Goal: Task Accomplishment & Management: Manage account settings

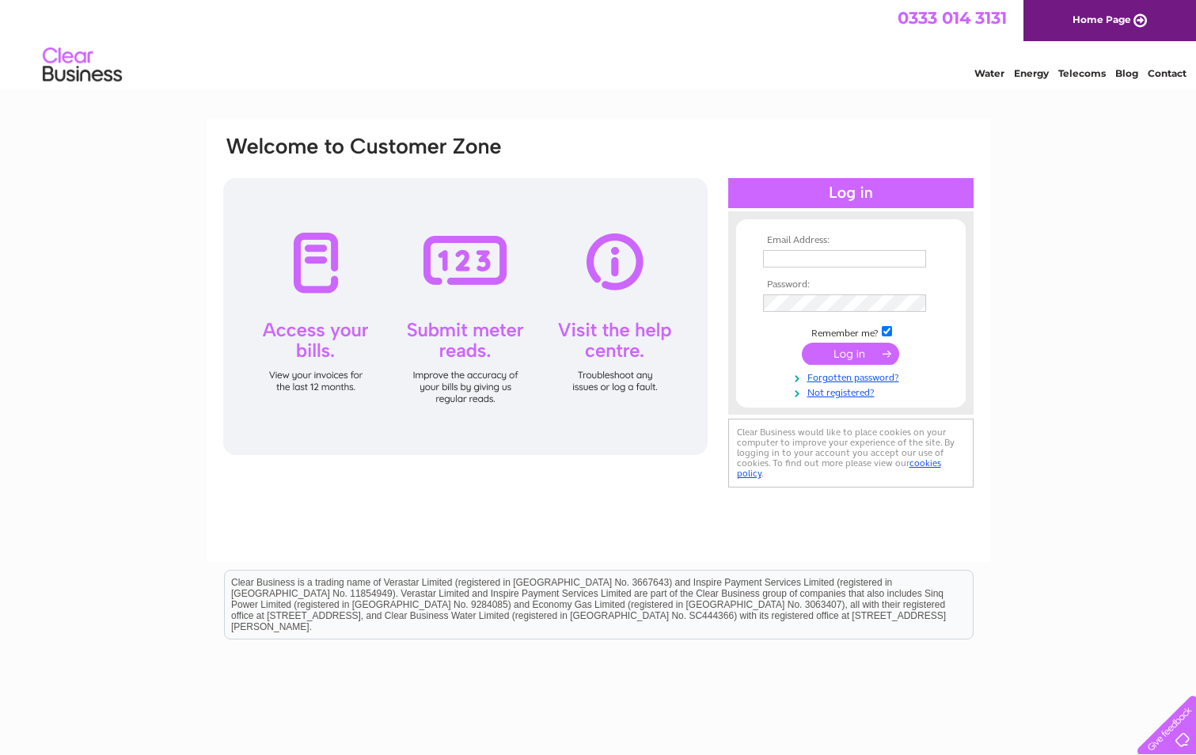
type input "mischas7@aol.com"
click at [836, 355] on input "submit" at bounding box center [850, 354] width 97 height 22
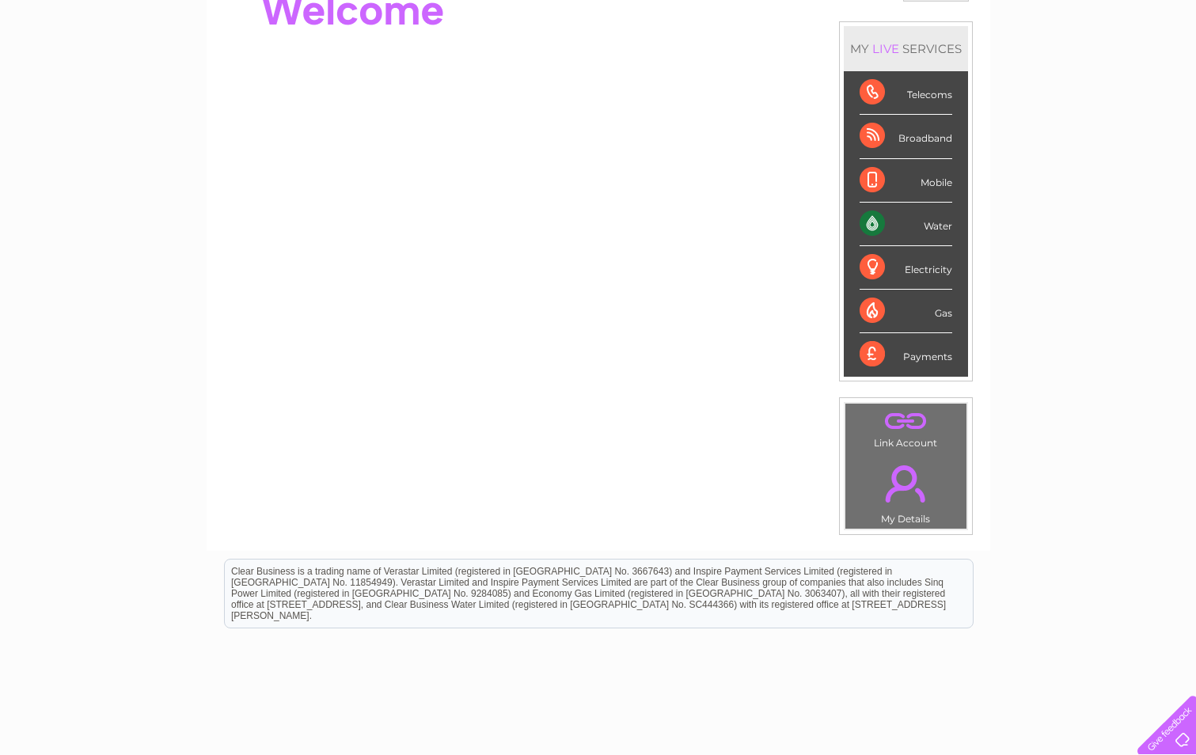
scroll to position [186, 0]
click at [872, 218] on div "Water" at bounding box center [906, 225] width 93 height 44
click at [945, 225] on div "Water" at bounding box center [906, 225] width 93 height 44
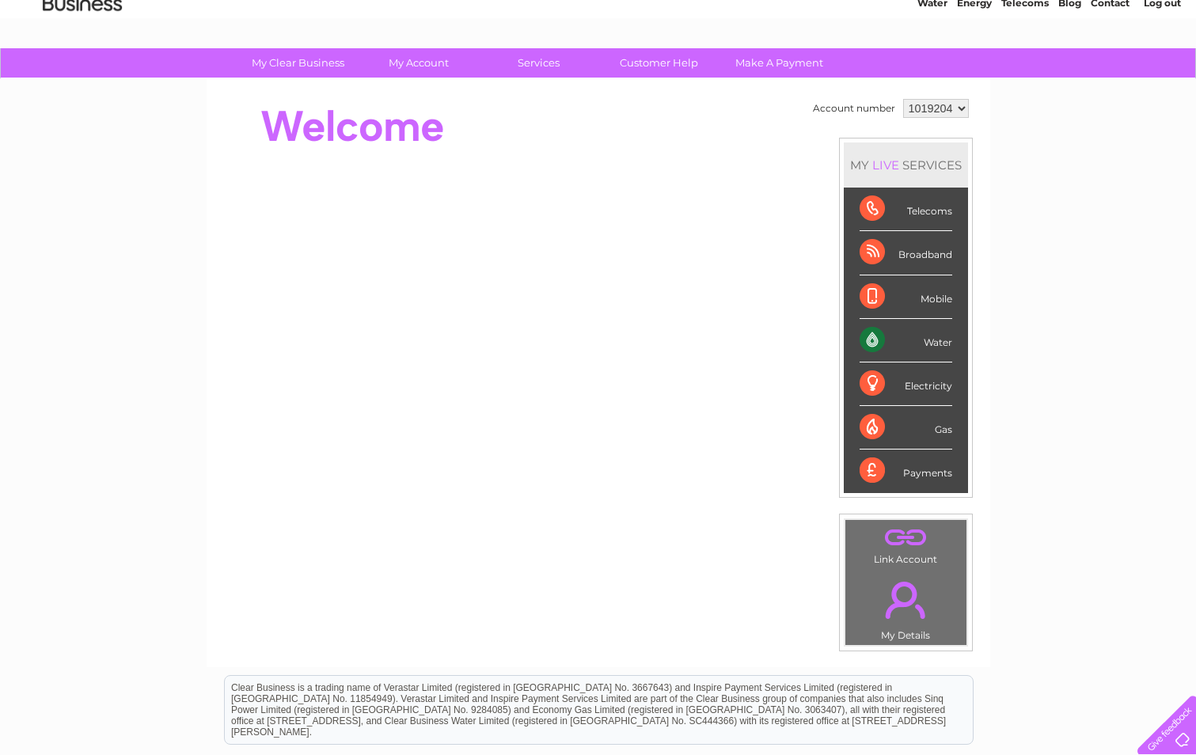
scroll to position [28, 0]
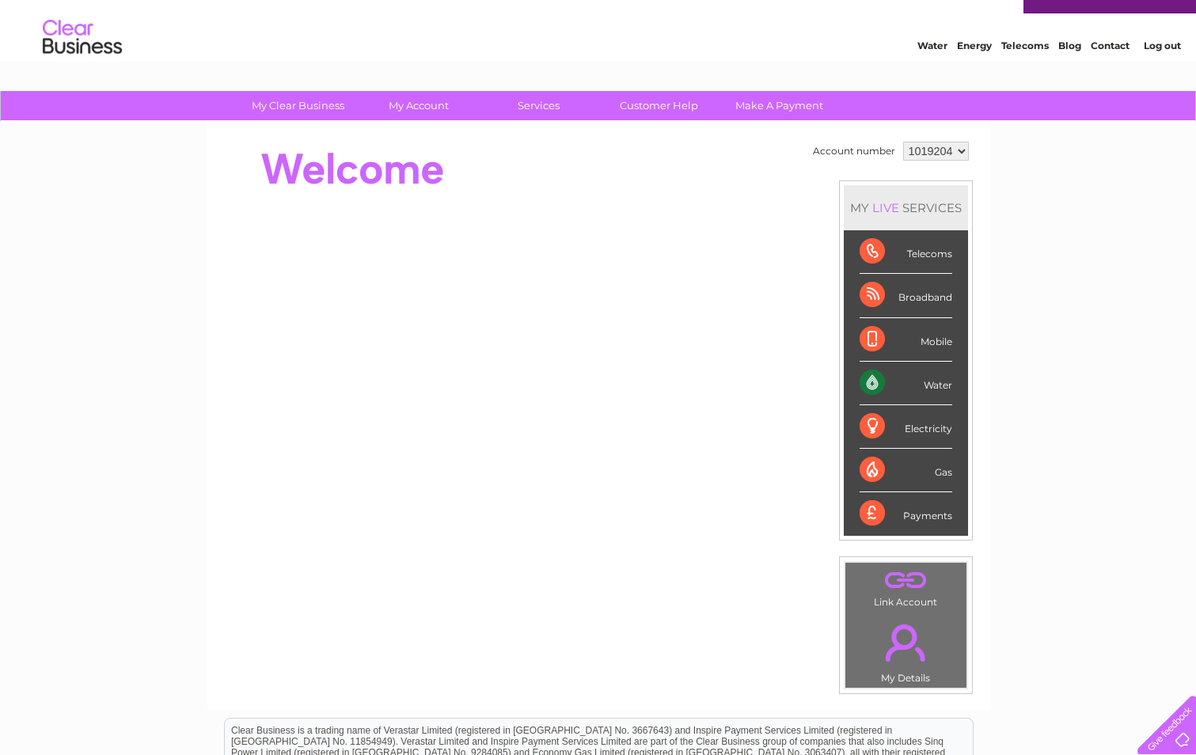
click at [866, 294] on div "Broadband" at bounding box center [906, 296] width 93 height 44
click at [915, 217] on div "MY LIVE SERVICES" at bounding box center [906, 207] width 124 height 45
click at [913, 213] on div "MY LIVE SERVICES" at bounding box center [906, 207] width 124 height 45
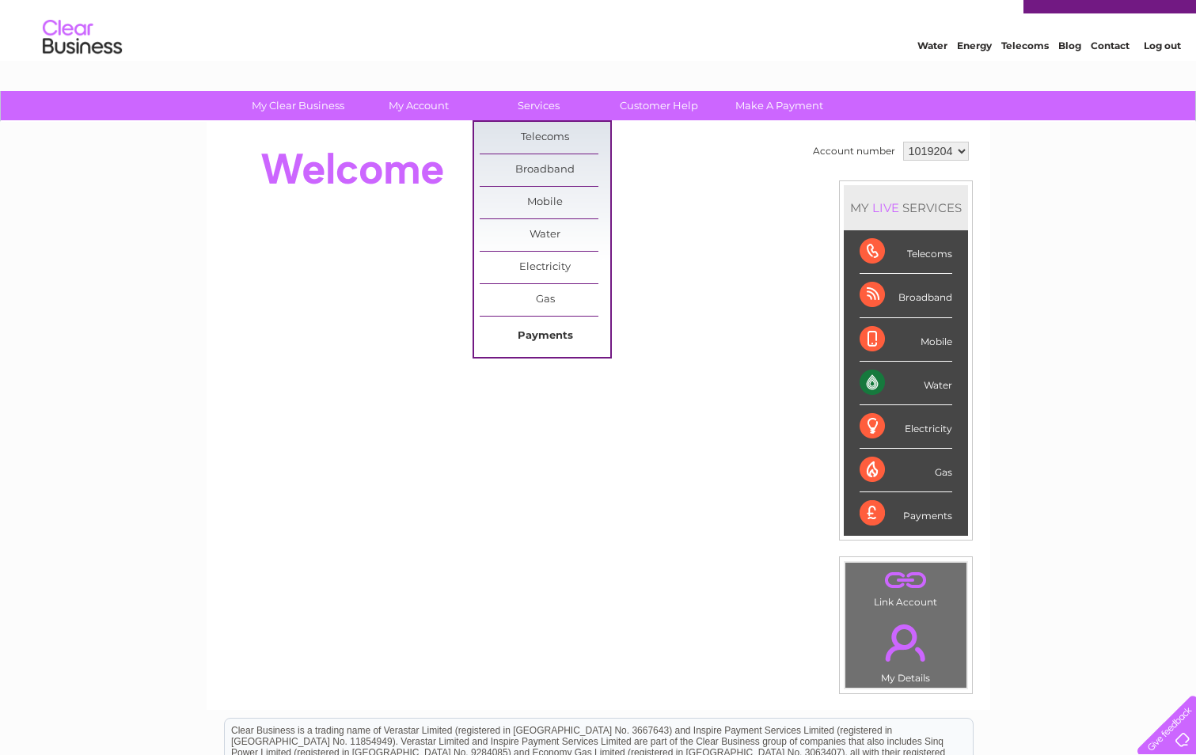
click at [571, 328] on link "Payments" at bounding box center [545, 337] width 131 height 32
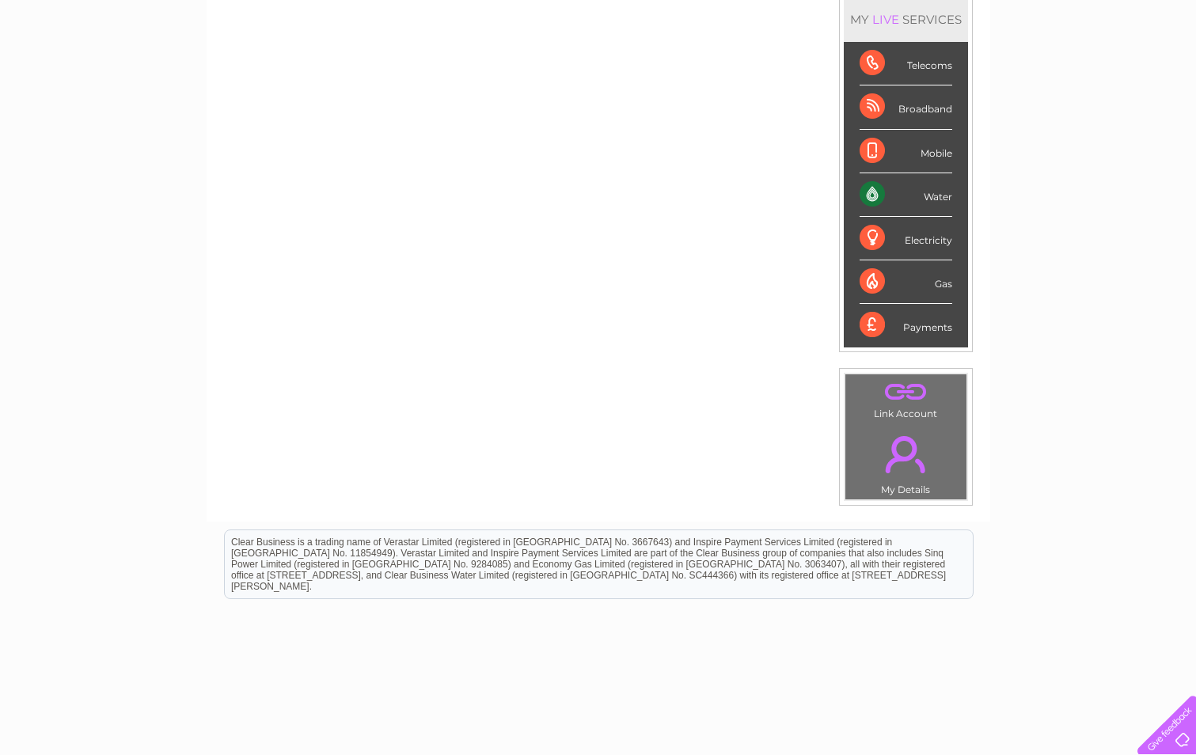
scroll to position [237, 0]
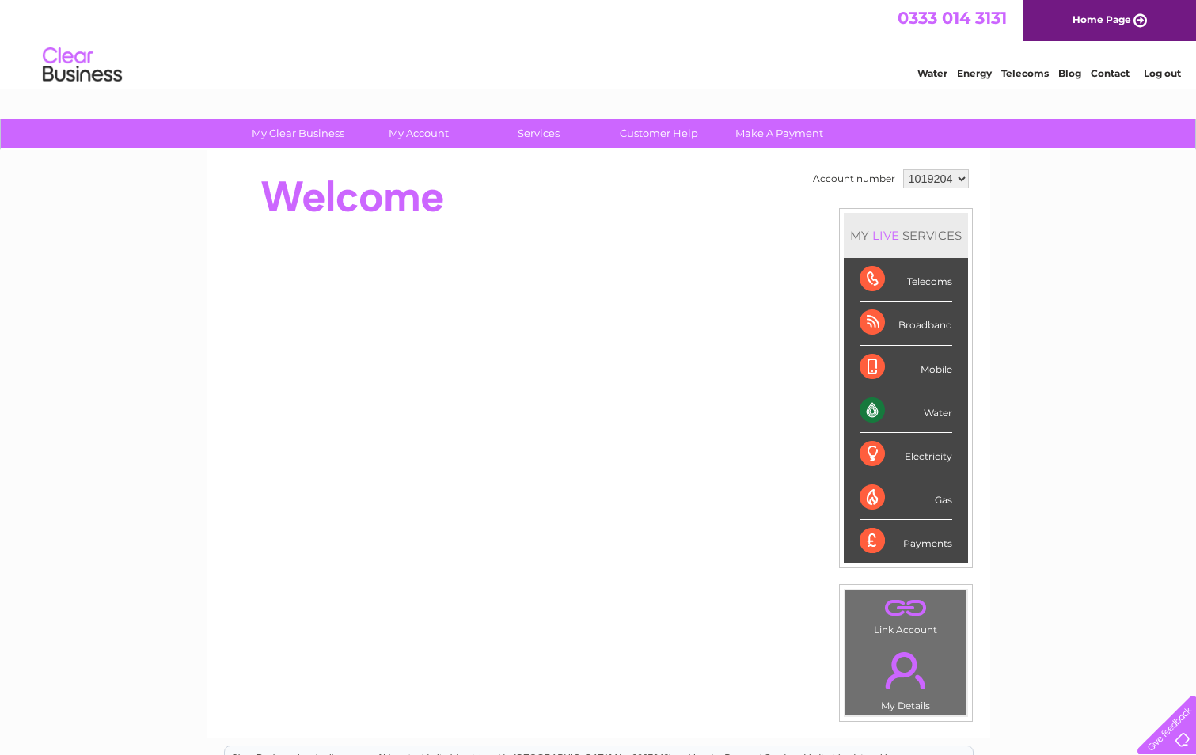
click at [953, 170] on select "1019204" at bounding box center [936, 178] width 66 height 19
click at [903, 169] on select "1019204" at bounding box center [936, 178] width 66 height 19
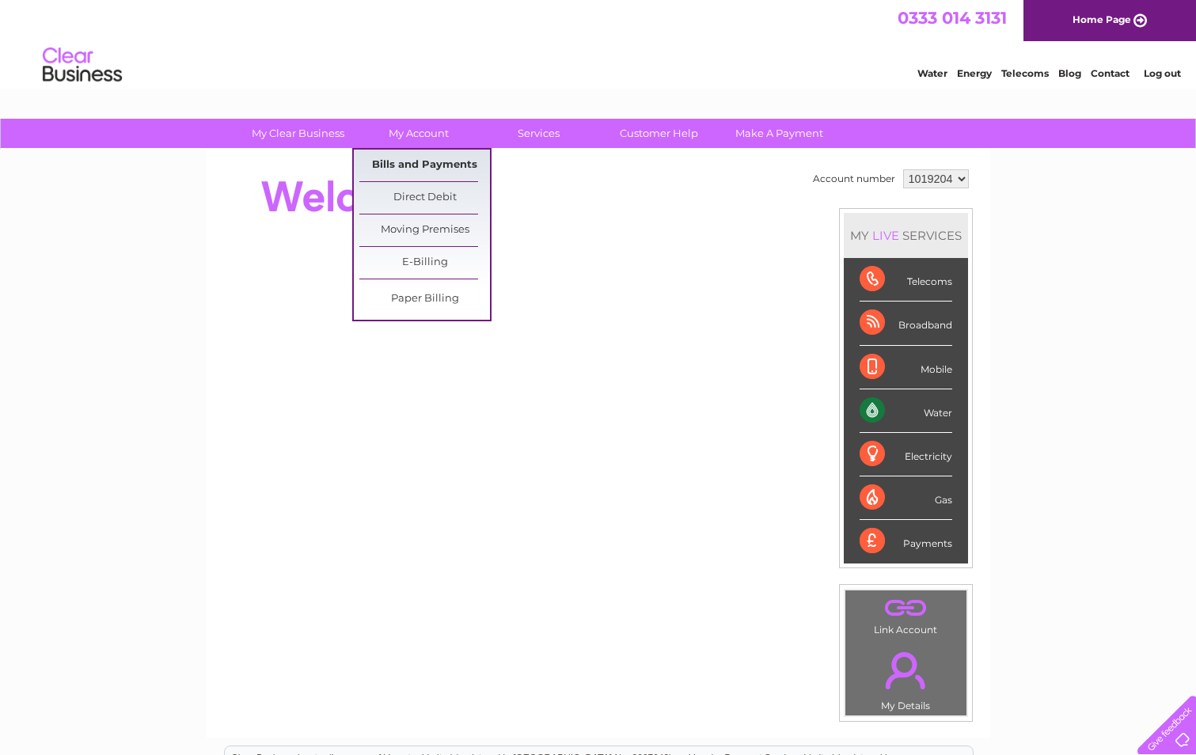
click at [426, 166] on link "Bills and Payments" at bounding box center [424, 166] width 131 height 32
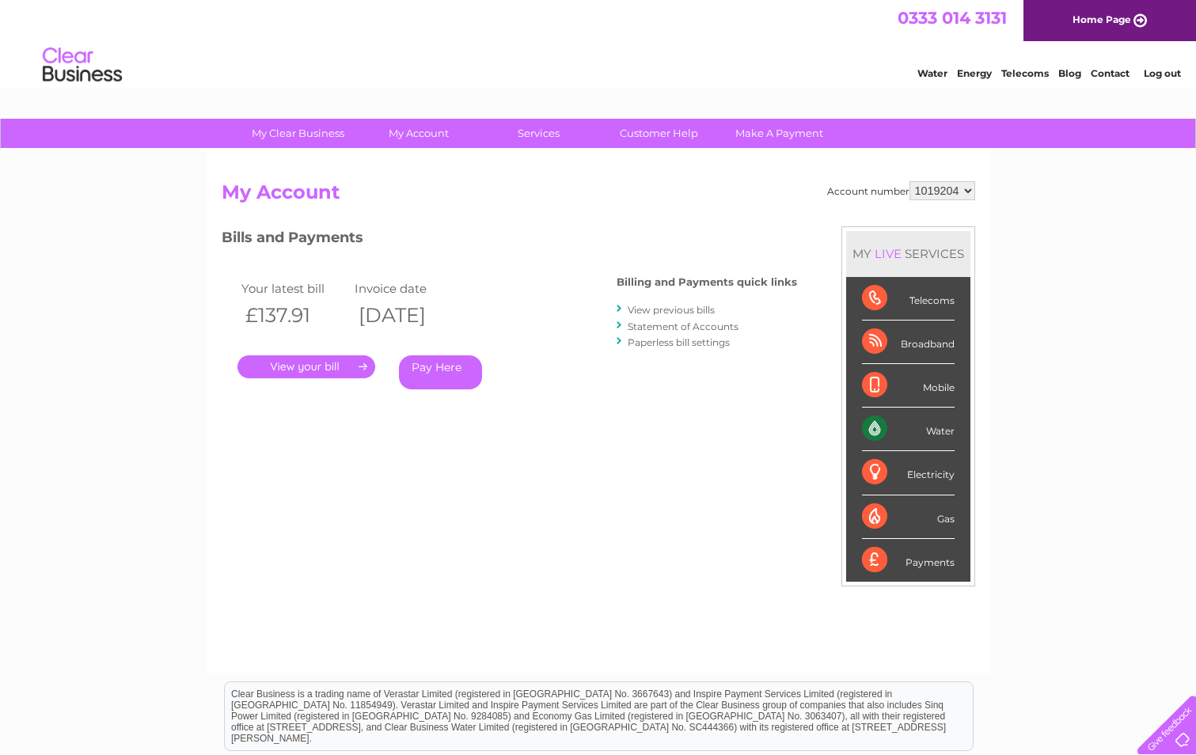
click at [306, 361] on link "." at bounding box center [306, 366] width 138 height 23
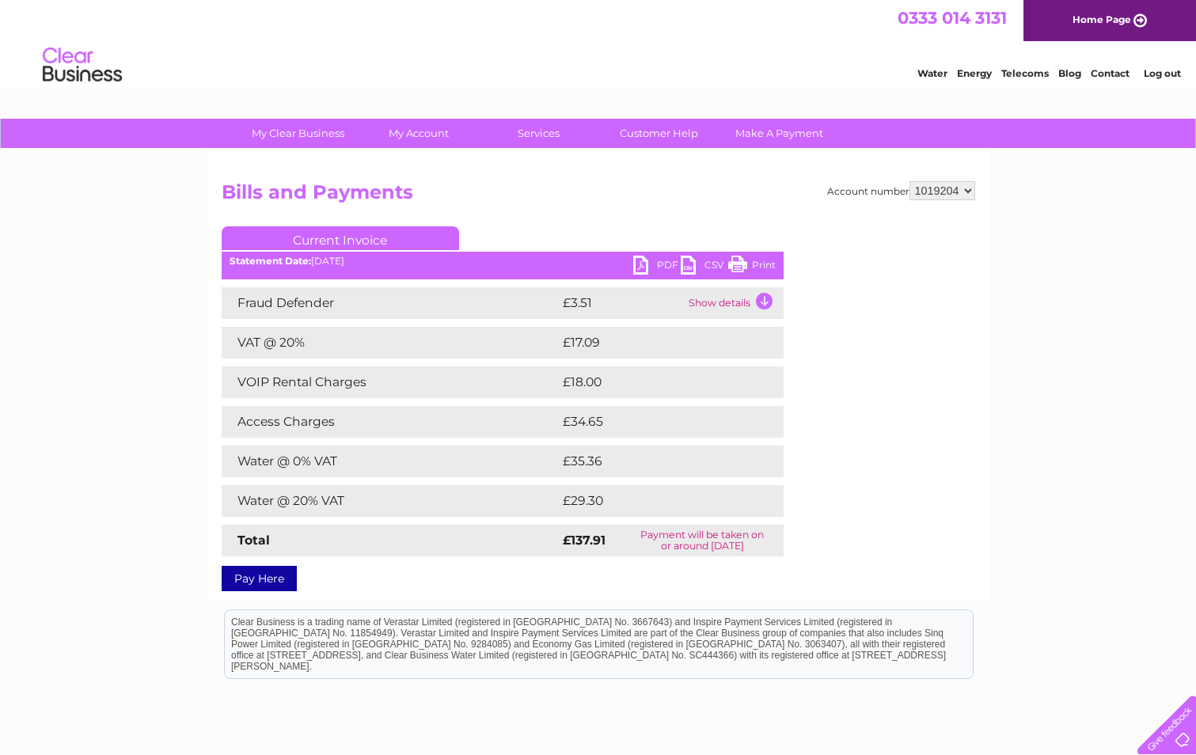
drag, startPoint x: 770, startPoint y: 262, endPoint x: 286, endPoint y: 57, distance: 526.0
click at [770, 262] on link "Print" at bounding box center [751, 267] width 47 height 23
